Goal: Transaction & Acquisition: Purchase product/service

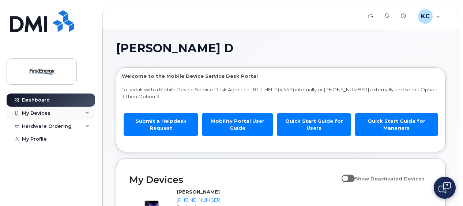
click at [65, 113] on div "My Devices" at bounding box center [51, 113] width 88 height 13
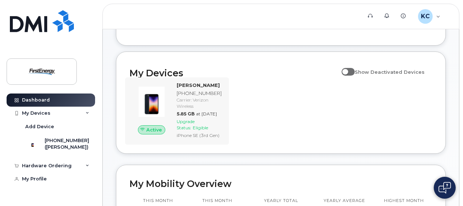
scroll to position [110, 0]
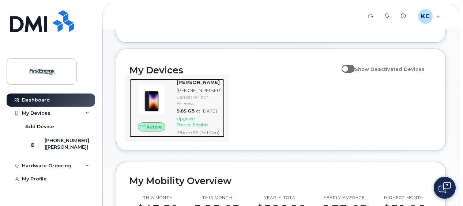
click at [200, 128] on div "Upgrade Status: Eligible" at bounding box center [199, 122] width 45 height 12
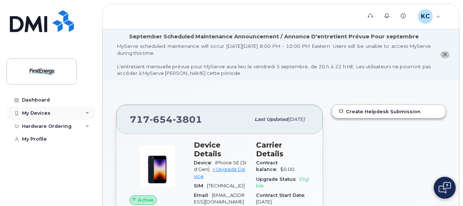
click at [72, 114] on div "My Devices" at bounding box center [51, 113] width 88 height 13
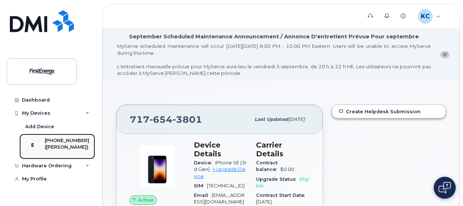
click at [59, 145] on div "([PERSON_NAME])" at bounding box center [67, 147] width 45 height 7
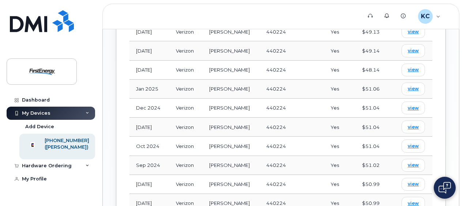
scroll to position [605, 0]
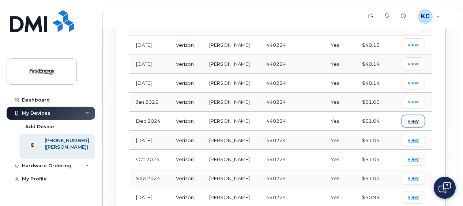
click at [407, 115] on link "view" at bounding box center [412, 121] width 23 height 13
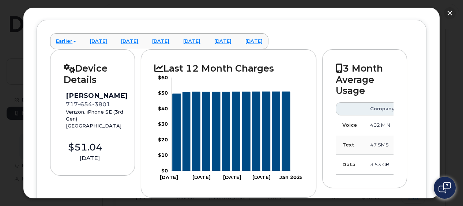
scroll to position [110, 0]
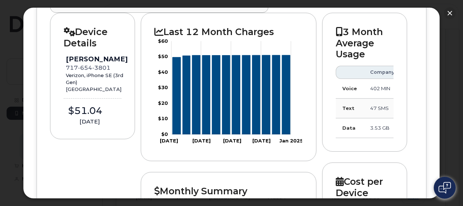
drag, startPoint x: 353, startPoint y: 140, endPoint x: 368, endPoint y: 137, distance: 15.1
click at [369, 138] on div "3 Month Average Usage Company You Voice 402 MIN 862 MIN Text 47 SMS 10 SMS Data…" at bounding box center [364, 82] width 85 height 139
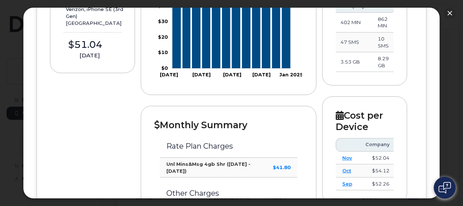
scroll to position [61, 0]
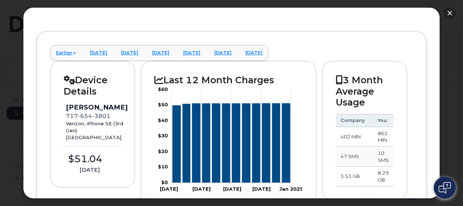
click at [450, 13] on button "button" at bounding box center [450, 13] width 12 height 12
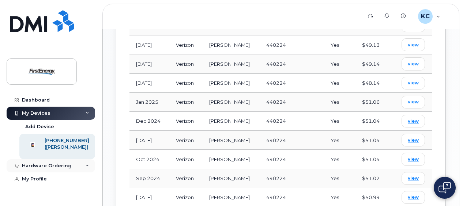
click at [75, 172] on div "Hardware Ordering" at bounding box center [51, 165] width 88 height 13
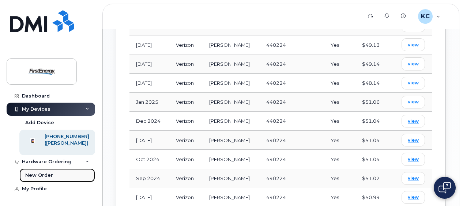
click at [55, 176] on link "New Order" at bounding box center [57, 176] width 76 height 14
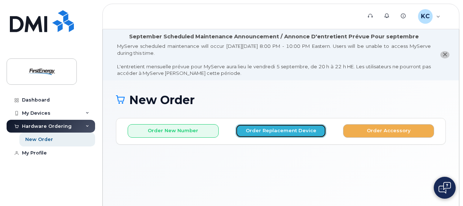
click at [283, 133] on button "Order Replacement Device" at bounding box center [280, 131] width 91 height 14
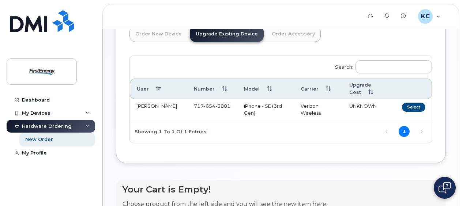
scroll to position [110, 0]
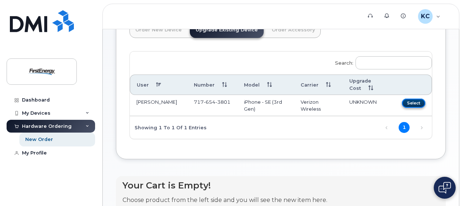
click at [409, 102] on button "Select" at bounding box center [413, 103] width 23 height 9
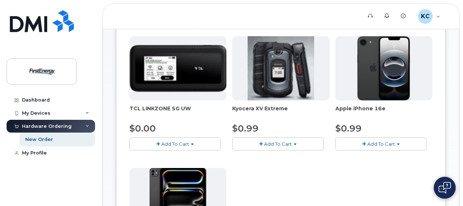
scroll to position [146, 0]
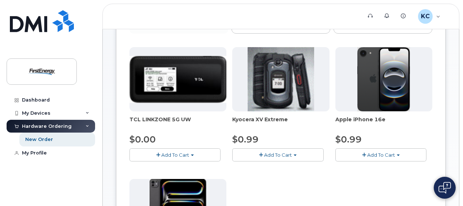
click at [394, 154] on span "Add To Cart" at bounding box center [381, 155] width 28 height 6
click at [383, 167] on link "$0.99 - 2 Year Upgrade" at bounding box center [372, 168] width 71 height 9
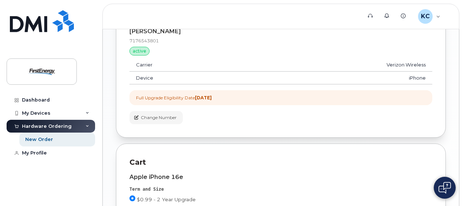
scroll to position [626, 0]
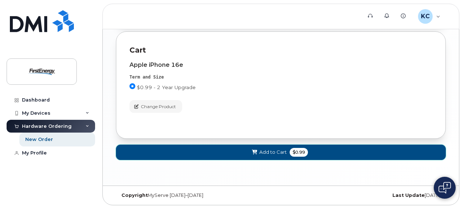
click at [286, 150] on button "Add to Cart $0.99" at bounding box center [281, 152] width 330 height 15
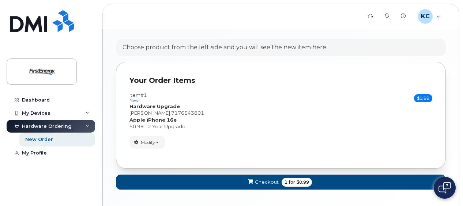
scroll to position [491, 0]
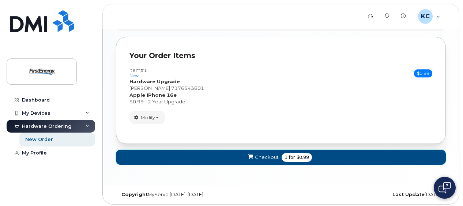
click at [272, 157] on span "Checkout" at bounding box center [267, 157] width 24 height 7
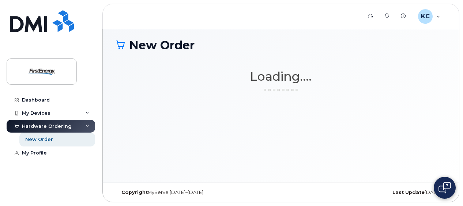
scroll to position [54, 0]
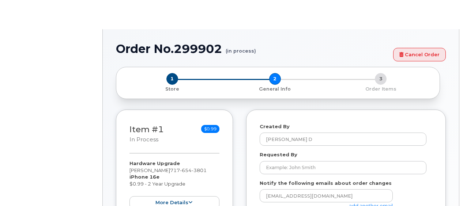
select select
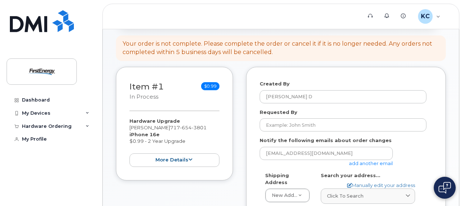
scroll to position [125, 0]
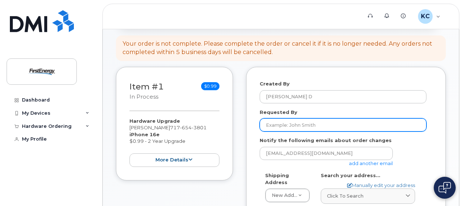
click at [300, 128] on input "Requested By" at bounding box center [343, 124] width 167 height 13
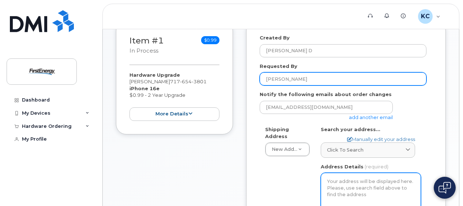
scroll to position [235, 0]
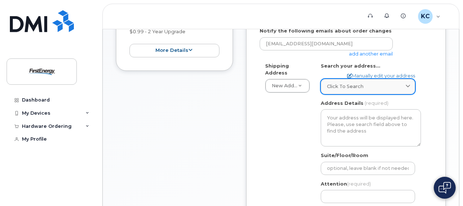
type input "[PERSON_NAME]"
click at [381, 86] on div "Click to search" at bounding box center [368, 86] width 82 height 7
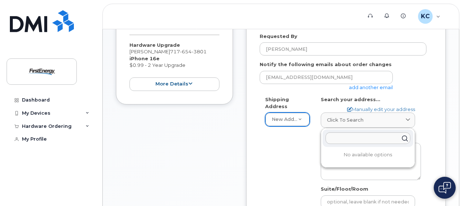
scroll to position [198, 0]
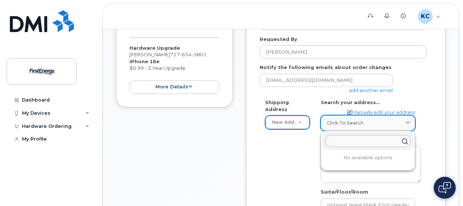
click at [360, 122] on span "Click to search" at bounding box center [345, 123] width 37 height 7
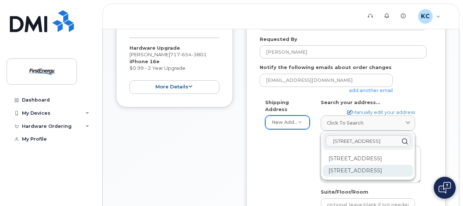
type input "501 parkway BlVD"
click at [377, 177] on div "501 Parkway Blvd York PA 17404-2643" at bounding box center [367, 171] width 91 height 12
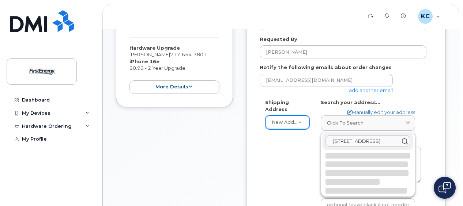
select select
type textarea "501 Parkway Blvd YORK PA 17404-2643 UNITED STATES"
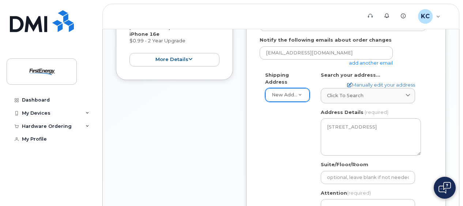
scroll to position [308, 0]
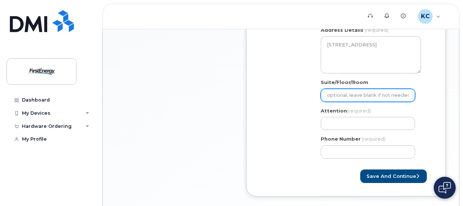
click at [351, 93] on input "Suite/Floor/Room" at bounding box center [368, 95] width 94 height 13
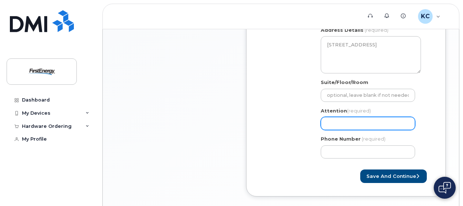
click at [362, 122] on input "Attention (required)" at bounding box center [368, 123] width 94 height 13
select select
type input "J"
select select
type input "[PERSON_NAME]"
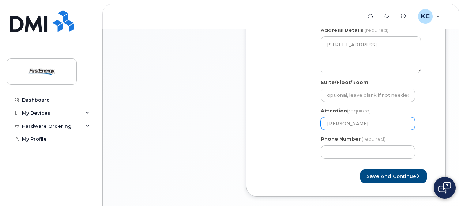
select select
type input "Jak"
select select
type input "[PERSON_NAME]"
select select
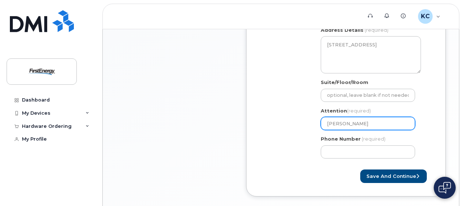
type input "[PERSON_NAME]"
select select
type input "[PERSON_NAME]"
select select
type input "[PERSON_NAME]"
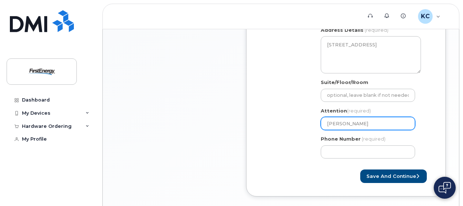
select select
type input "[PERSON_NAME] [PERSON_NAME]"
select select
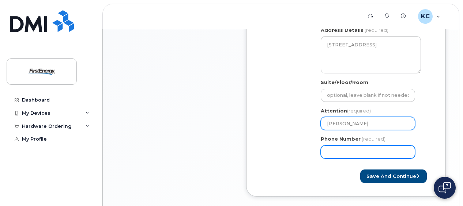
type input "[PERSON_NAME]"
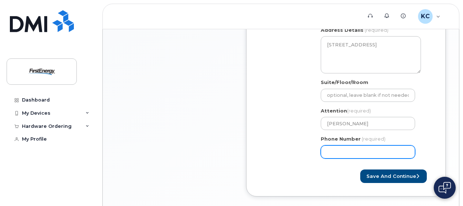
click at [364, 151] on input "Phone Number" at bounding box center [368, 151] width 94 height 13
type input "4"
type input "717654380"
select select
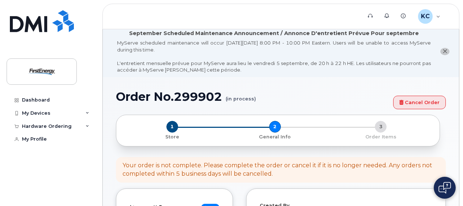
scroll to position [0, 0]
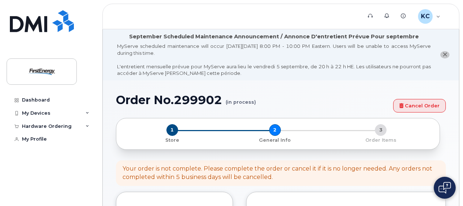
type input "7176543801"
click at [175, 129] on span "1" at bounding box center [172, 130] width 12 height 12
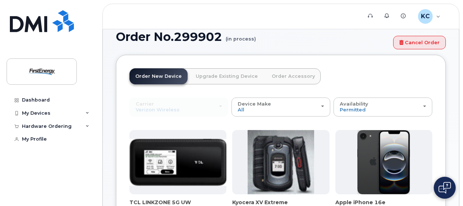
scroll to position [52, 0]
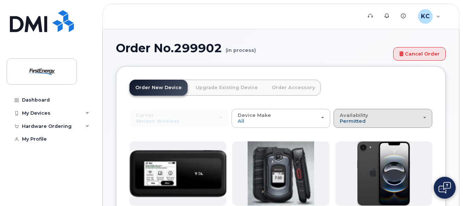
click at [345, 121] on span "Permitted" at bounding box center [353, 121] width 26 height 6
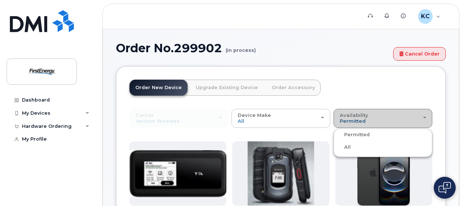
click at [345, 121] on span "Permitted" at bounding box center [353, 121] width 26 height 6
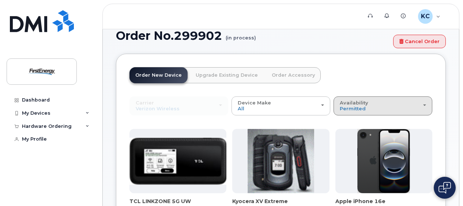
scroll to position [15, 0]
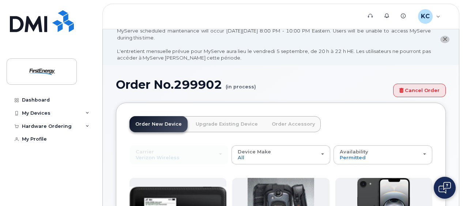
click at [280, 127] on link "Order Accessory" at bounding box center [293, 124] width 55 height 16
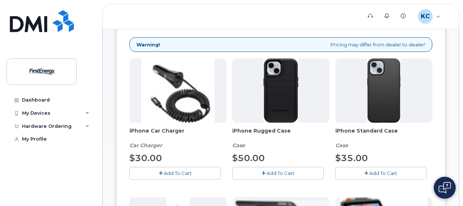
scroll to position [198, 0]
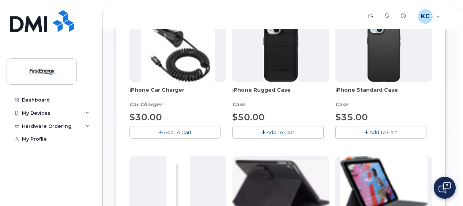
click at [291, 130] on span "Add To Cart" at bounding box center [280, 132] width 28 height 6
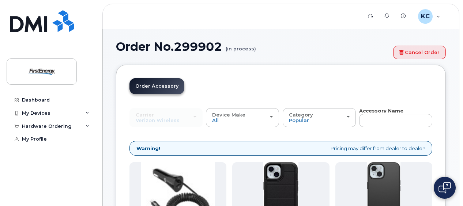
scroll to position [52, 0]
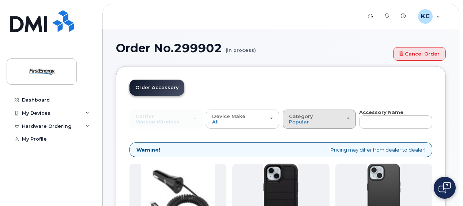
click at [348, 124] on div "Category Popular" at bounding box center [319, 119] width 61 height 11
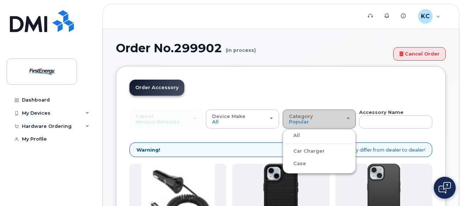
click at [321, 114] on div "Category Popular" at bounding box center [319, 119] width 61 height 11
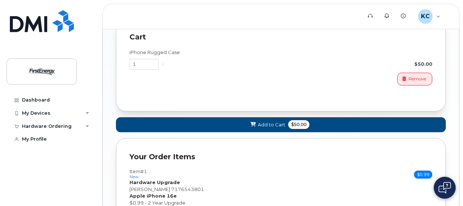
scroll to position [702, 0]
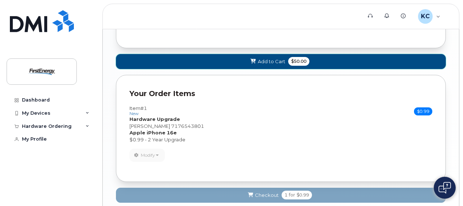
click at [297, 61] on span "$50.00" at bounding box center [298, 61] width 21 height 9
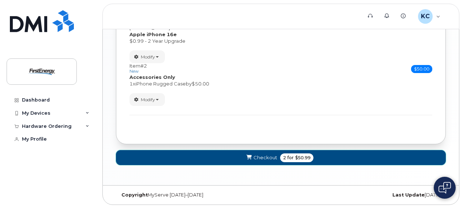
click at [316, 154] on button "Checkout 2 for $50.99" at bounding box center [281, 157] width 330 height 15
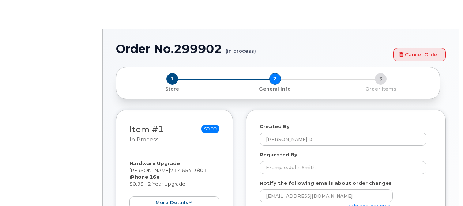
select select
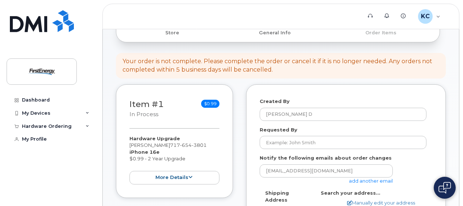
scroll to position [110, 0]
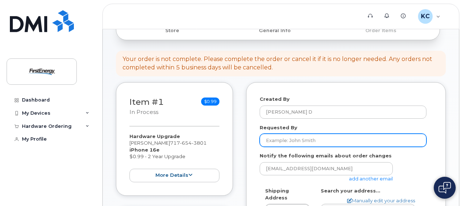
click at [314, 143] on input "Requested By" at bounding box center [343, 140] width 167 height 13
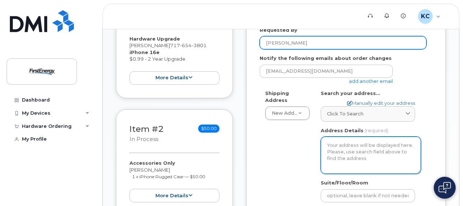
scroll to position [219, 0]
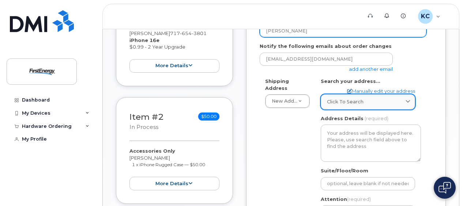
type input "Colton Kaufman"
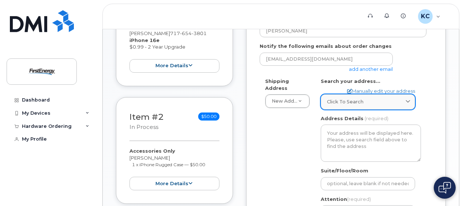
click at [363, 103] on div "Click to search" at bounding box center [368, 101] width 82 height 7
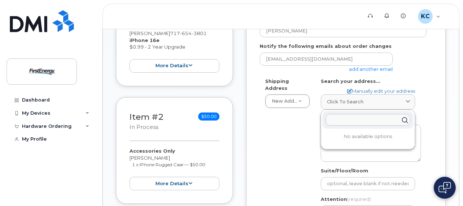
click at [360, 119] on input "text" at bounding box center [367, 120] width 85 height 12
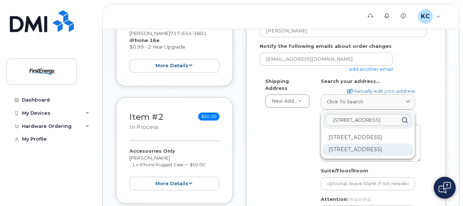
type input "501 parkway blvd"
click at [357, 155] on div "501 Parkway Blvd York PA 17404-2643" at bounding box center [367, 150] width 91 height 12
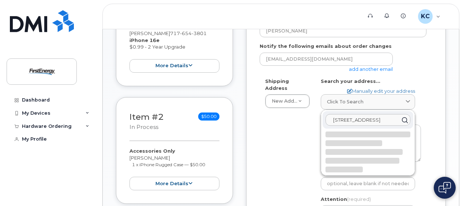
select select
type textarea "501 Parkway Blvd YORK PA 17404-2643 UNITED STATES"
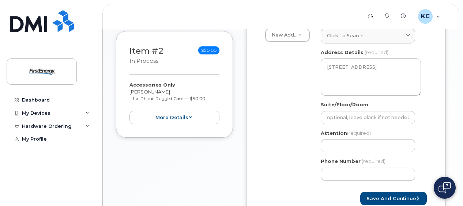
scroll to position [292, 0]
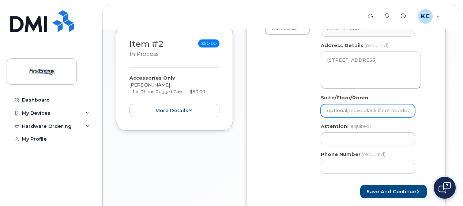
click at [345, 109] on input "Suite/Floor/Room" at bounding box center [368, 110] width 94 height 13
select select
type input "E"
select select
type input "EC"
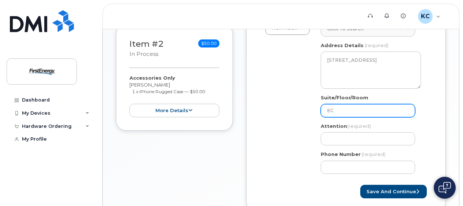
select select
type input "EC&"
select select
type input "EC&M"
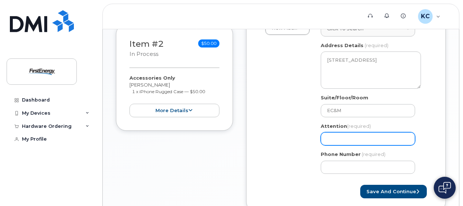
click at [333, 137] on input "Attention (required)" at bounding box center [368, 138] width 94 height 13
select select
type input "J"
select select
type input "Ja"
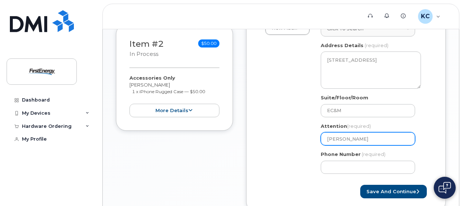
select select
type input "Jak"
select select
type input "Jake"
select select
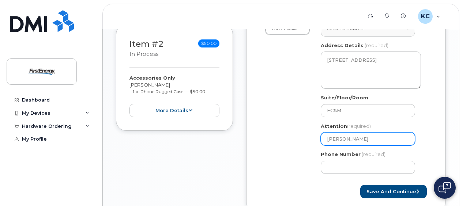
type input "Jake F"
select select
type input "Jake Fr"
select select
type input "Jake Fra"
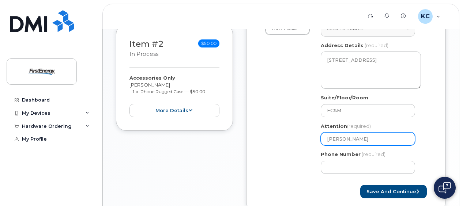
select select
type input "Jake Fran"
select select
type input "Jake Frank"
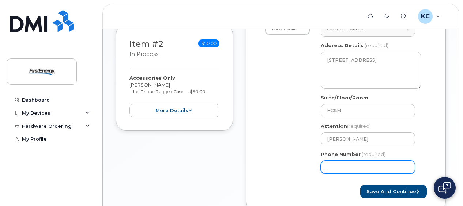
click at [338, 170] on input "Phone Number" at bounding box center [368, 167] width 94 height 13
type input "717654380"
select select
type input "7176543801"
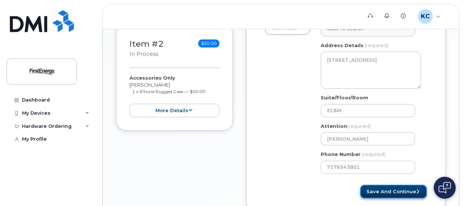
click at [402, 190] on button "Save and Continue" at bounding box center [393, 192] width 67 height 14
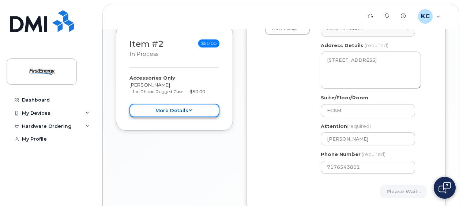
click at [211, 113] on button "more details" at bounding box center [174, 111] width 90 height 14
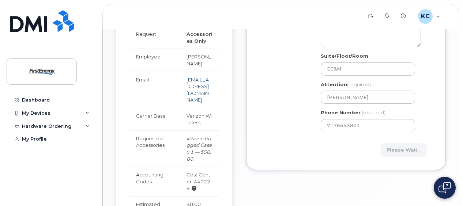
scroll to position [366, 0]
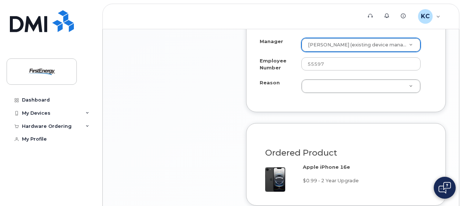
scroll to position [563, 0]
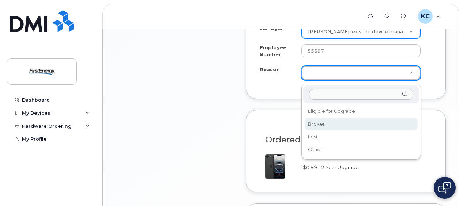
select select "broken"
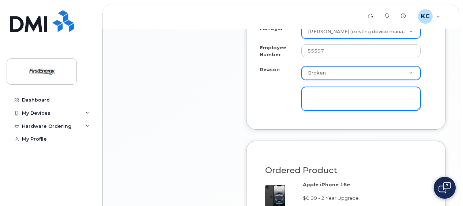
click at [348, 101] on textarea at bounding box center [360, 99] width 119 height 24
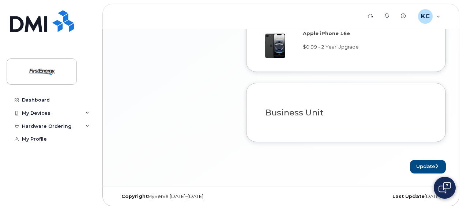
scroll to position [721, 0]
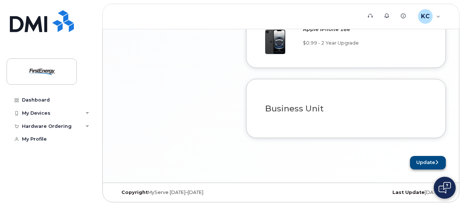
type textarea "Speaker doesnt work for calls anymore"
click at [425, 161] on button "Update" at bounding box center [428, 163] width 36 height 14
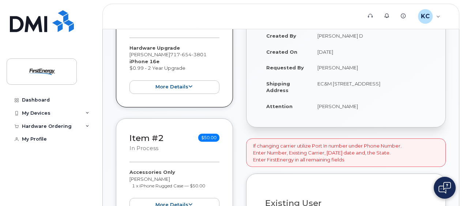
scroll to position [173, 0]
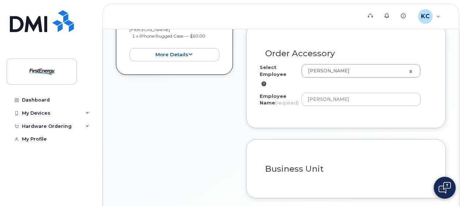
scroll to position [444, 0]
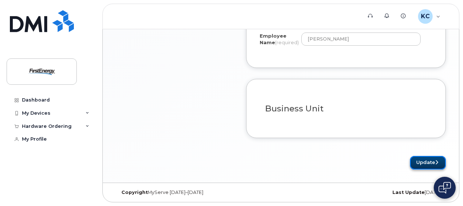
click at [425, 162] on button "Update" at bounding box center [428, 163] width 36 height 14
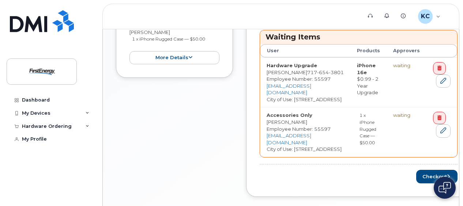
scroll to position [380, 0]
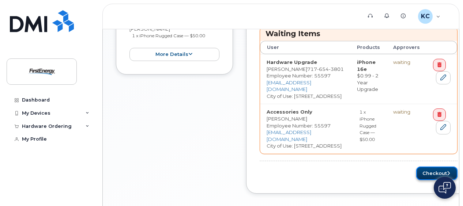
click at [420, 167] on button "Checkout" at bounding box center [436, 174] width 41 height 14
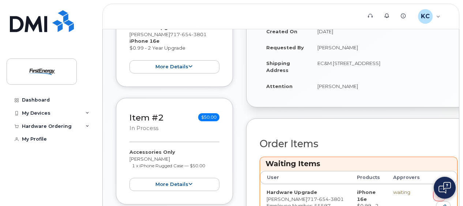
scroll to position [226, 0]
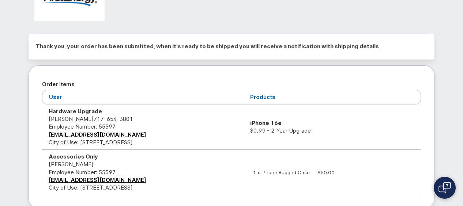
scroll to position [115, 0]
